Goal: Transaction & Acquisition: Download file/media

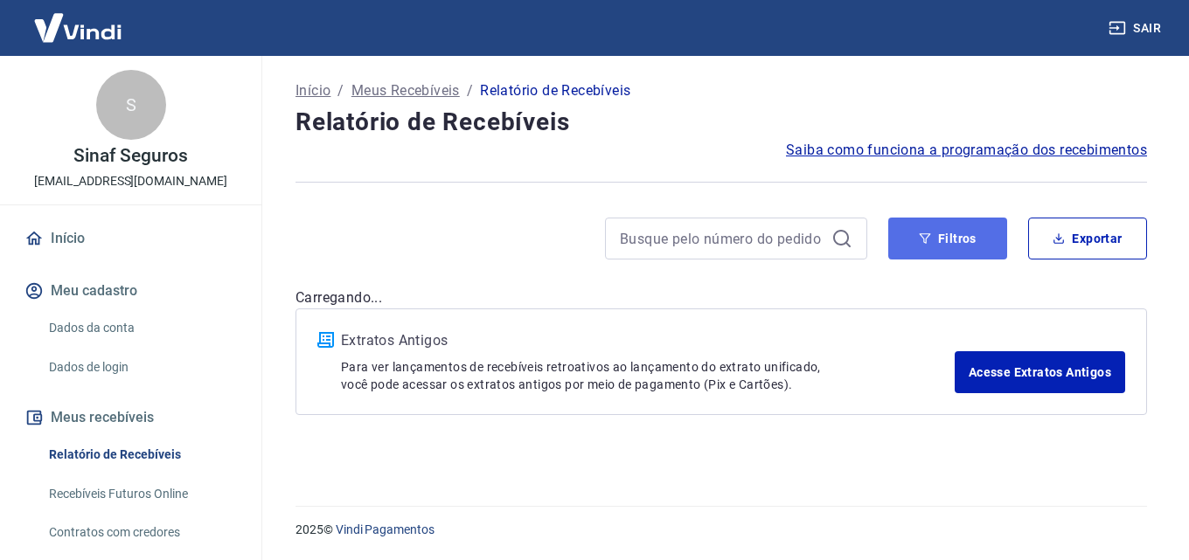
click at [960, 226] on button "Filtros" at bounding box center [947, 239] width 119 height 42
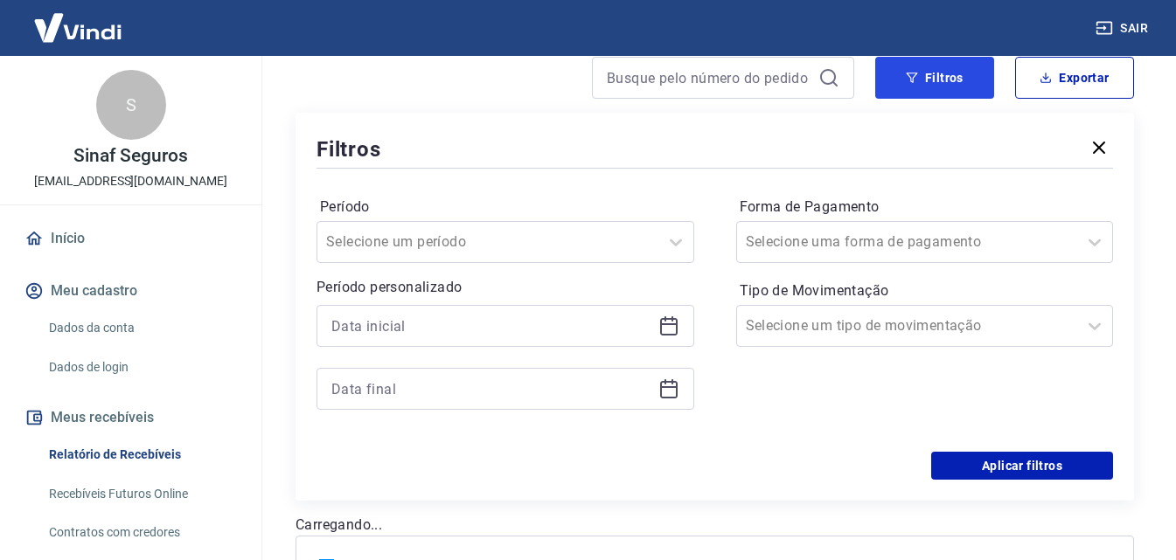
scroll to position [175, 0]
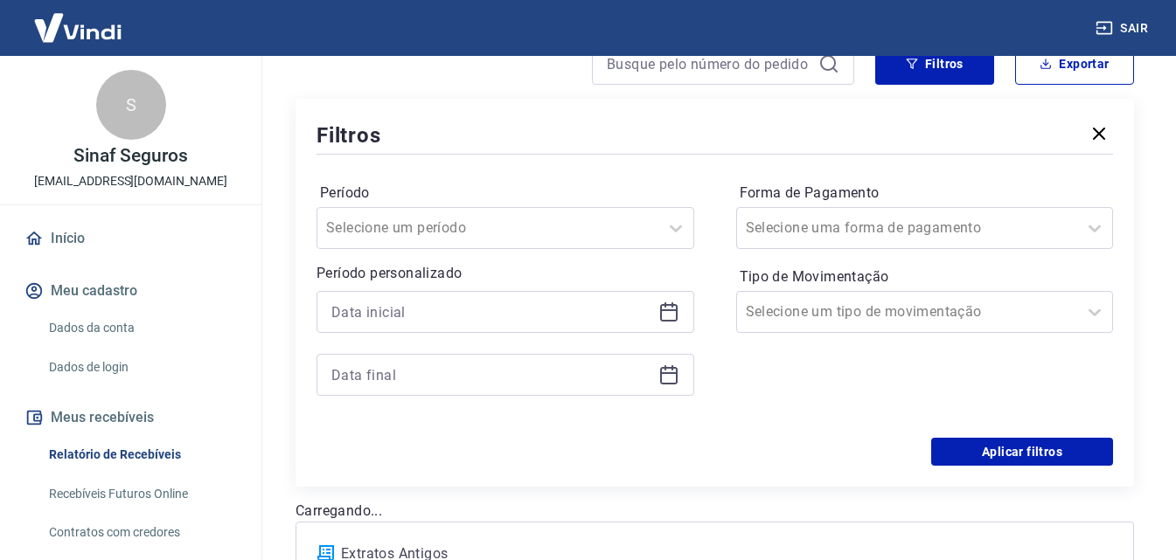
click at [662, 310] on icon at bounding box center [668, 310] width 17 height 2
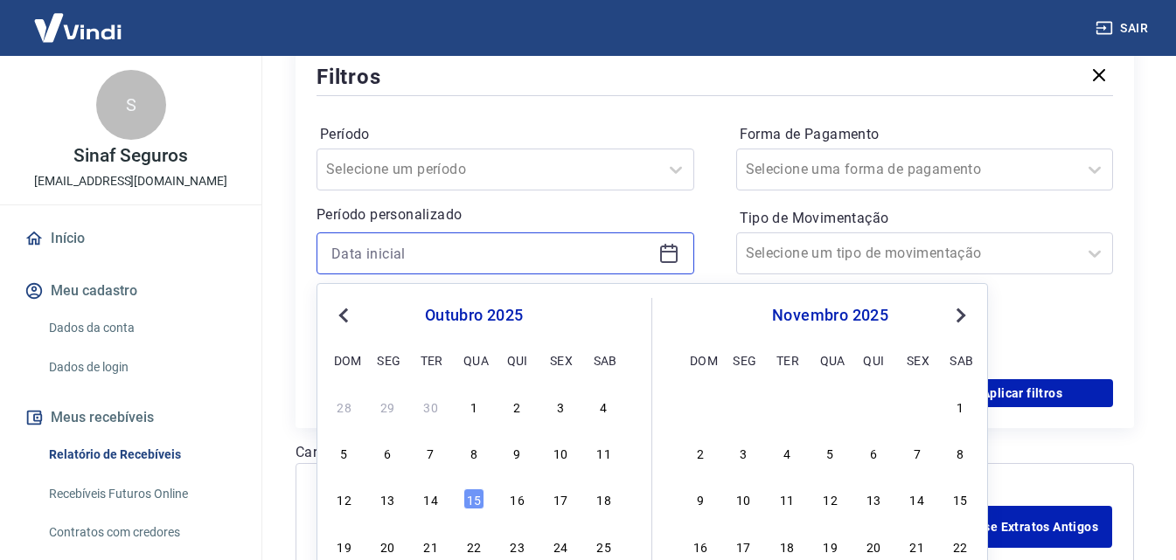
scroll to position [262, 0]
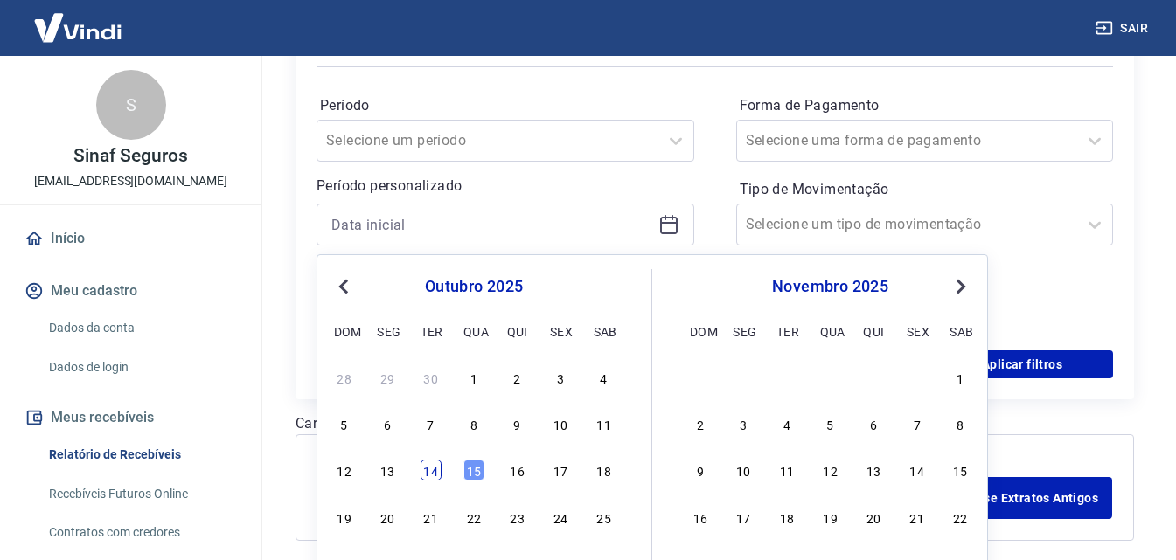
click at [434, 468] on div "14" at bounding box center [430, 470] width 21 height 21
type input "[DATE]"
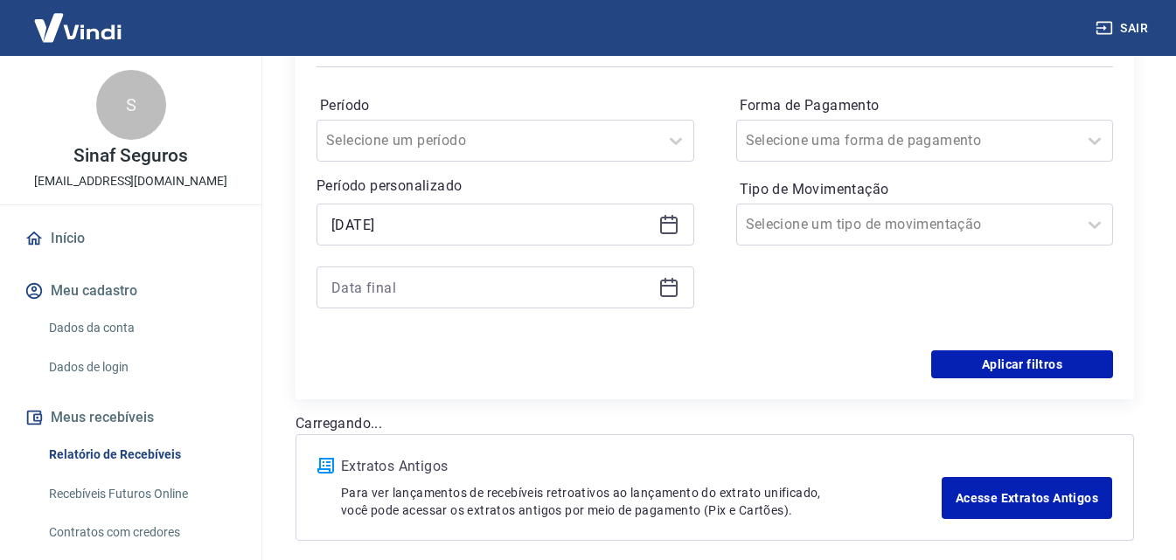
click at [677, 285] on icon at bounding box center [668, 287] width 21 height 21
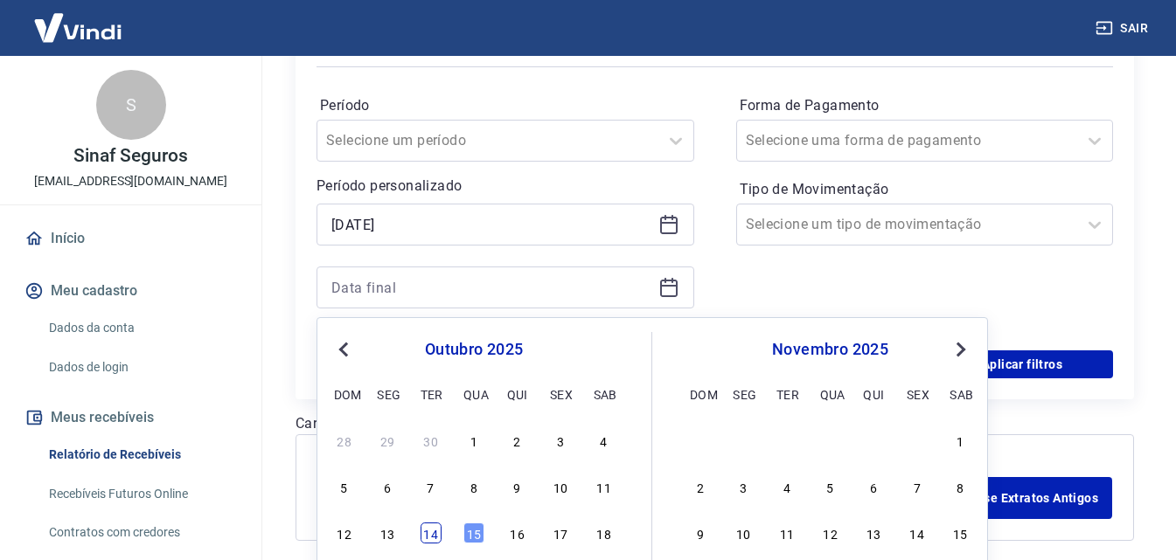
click at [434, 526] on div "14" at bounding box center [430, 533] width 21 height 21
type input "[DATE]"
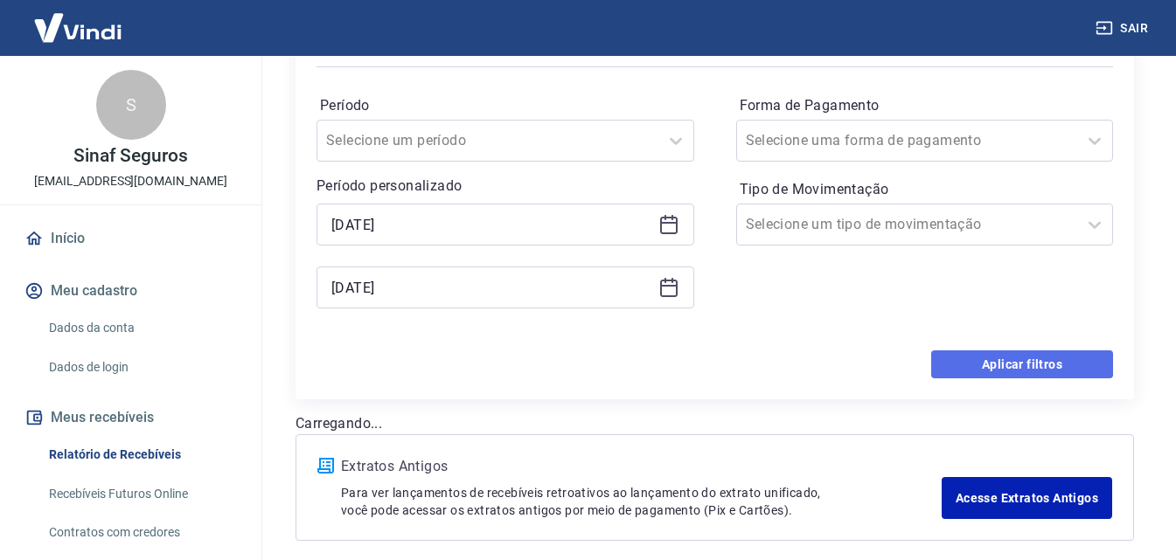
click at [1023, 357] on button "Aplicar filtros" at bounding box center [1022, 364] width 182 height 28
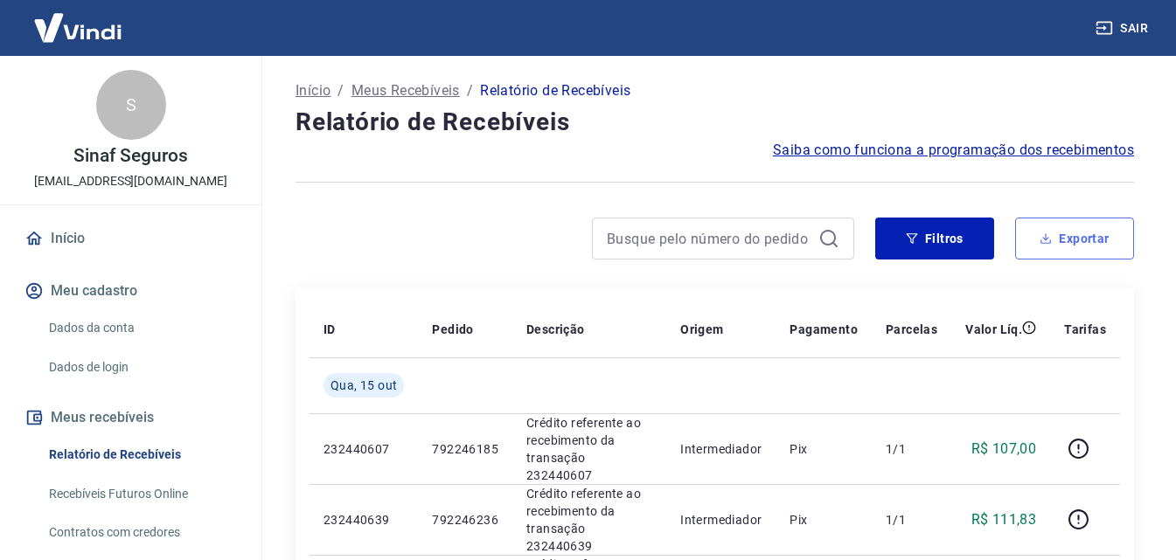
click at [1083, 240] on button "Exportar" at bounding box center [1074, 239] width 119 height 42
type input "[DATE]"
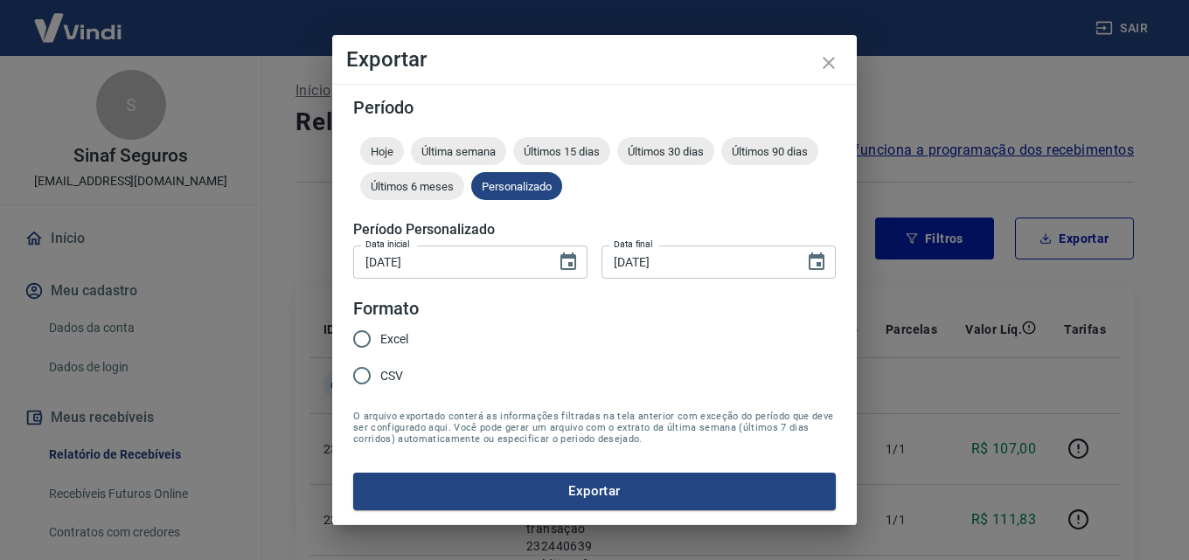
click at [403, 339] on span "Excel" at bounding box center [394, 339] width 28 height 18
click at [380, 339] on input "Excel" at bounding box center [362, 339] width 37 height 37
radio input "true"
click at [646, 496] on button "Exportar" at bounding box center [594, 491] width 482 height 37
